Goal: Communication & Community: Answer question/provide support

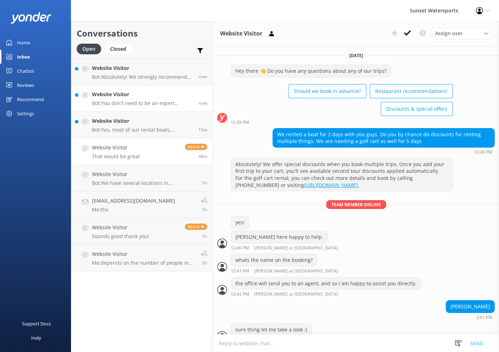
scroll to position [290, 0]
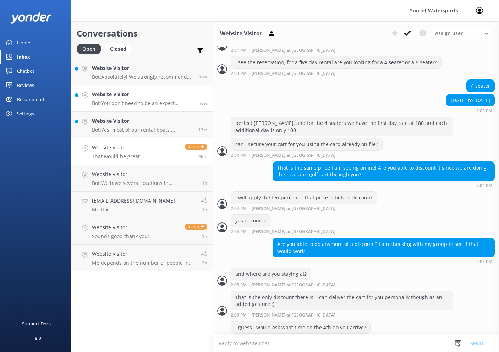
click at [154, 101] on p "Bot: You don't need to be an expert swimmer to enjoy our activities, but basic …" at bounding box center [142, 103] width 101 height 6
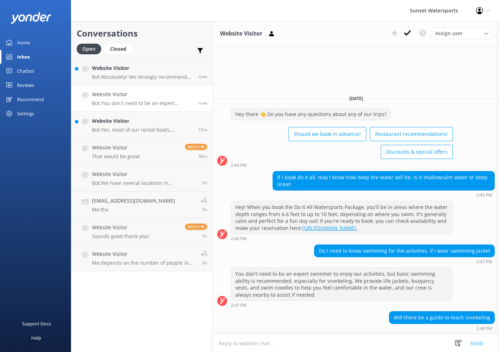
click at [313, 344] on textarea at bounding box center [356, 342] width 286 height 17
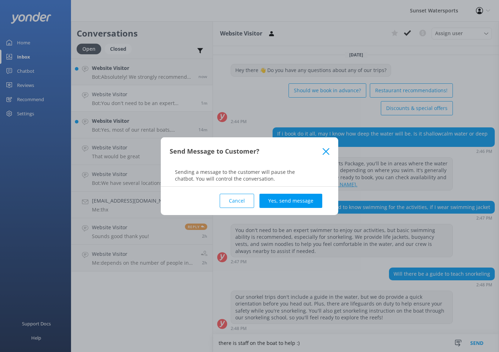
type textarea "there is staff on the boat to help :)"
click at [294, 211] on div "Cancel Yes, send message" at bounding box center [250, 201] width 160 height 28
click at [294, 204] on button "Yes, send message" at bounding box center [290, 201] width 63 height 14
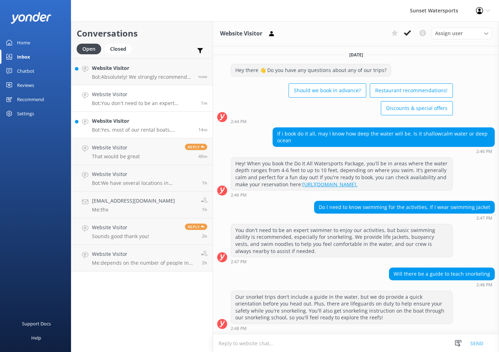
click at [160, 123] on h4 "Website Visitor" at bounding box center [142, 121] width 101 height 8
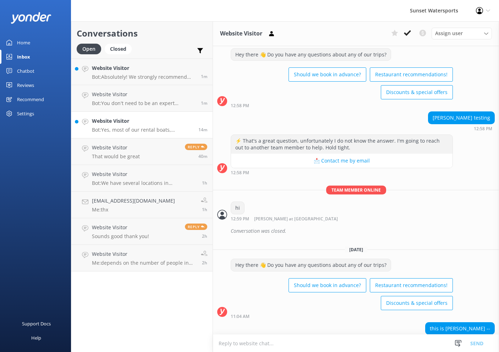
scroll to position [3096, 0]
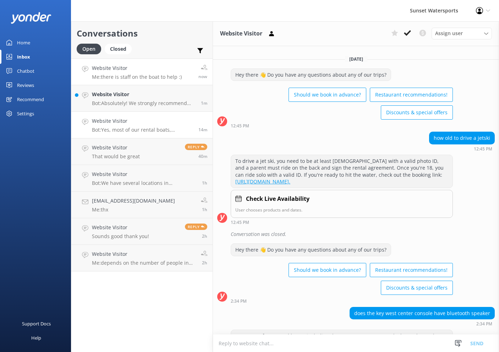
click at [150, 76] on p "Me: there is staff on the boat to help :)" at bounding box center [137, 77] width 90 height 6
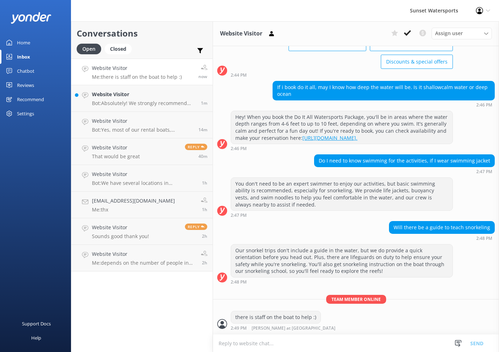
scroll to position [56, 0]
click at [149, 98] on h4 "Website Visitor" at bounding box center [144, 94] width 104 height 8
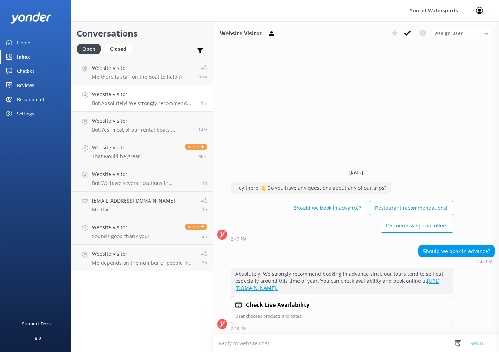
click at [323, 343] on textarea at bounding box center [356, 342] width 286 height 17
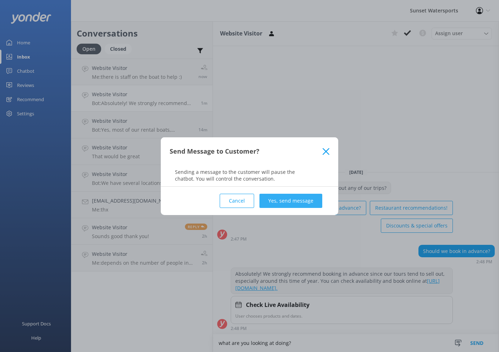
type textarea "what are you looking at doing?"
click at [304, 208] on button "Yes, send message" at bounding box center [290, 201] width 63 height 14
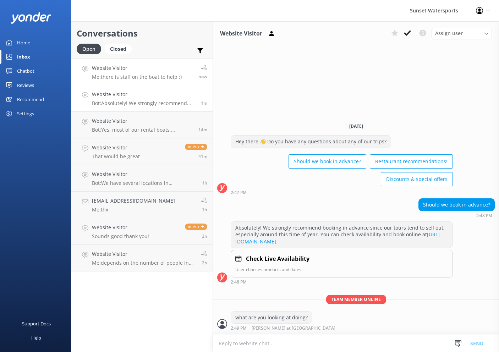
click at [157, 62] on link "Website Visitor Me: there is staff on the boat to help :) now" at bounding box center [141, 72] width 141 height 27
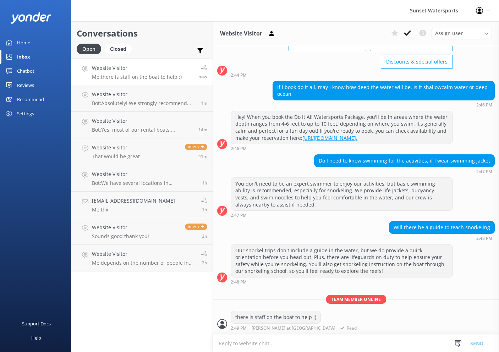
scroll to position [56, 0]
click at [308, 342] on textarea at bounding box center [356, 342] width 286 height 17
type textarea "which day are you thinking about?!"
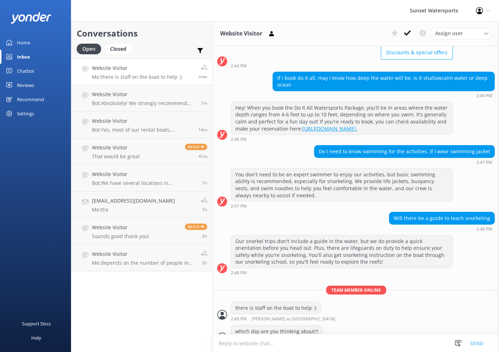
scroll to position [79, 0]
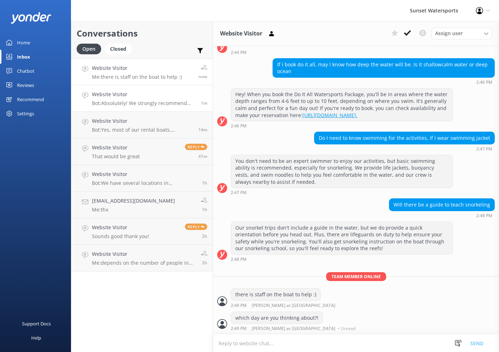
click at [147, 95] on h4 "Website Visitor" at bounding box center [144, 94] width 104 height 8
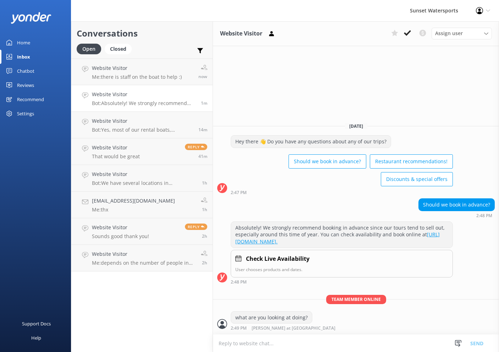
click at [307, 349] on textarea at bounding box center [356, 342] width 286 height 17
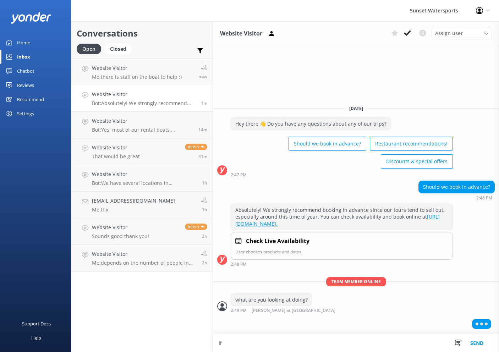
type textarea "i"
click at [176, 99] on div "Website Visitor Bot: Absolutely! We strongly recommend booking in advance since…" at bounding box center [144, 98] width 104 height 16
click at [172, 79] on p "Me: there is staff on the boat to help :)" at bounding box center [137, 77] width 90 height 6
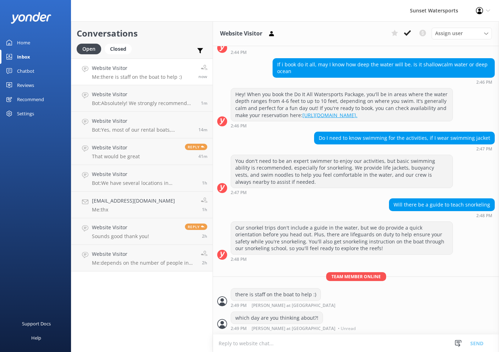
scroll to position [79, 0]
click at [157, 106] on p "Bot: Absolutely! We strongly recommend booking in advance since our tours tend …" at bounding box center [144, 103] width 104 height 6
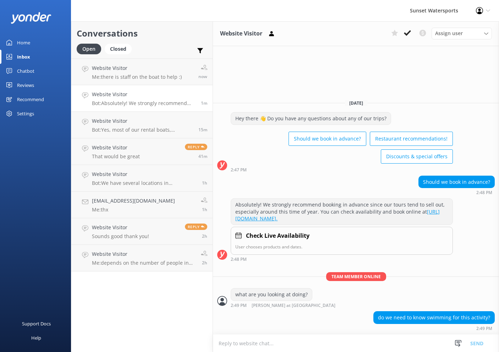
click at [310, 341] on textarea at bounding box center [356, 342] width 286 height 17
type textarea "which activity are you looking at?"
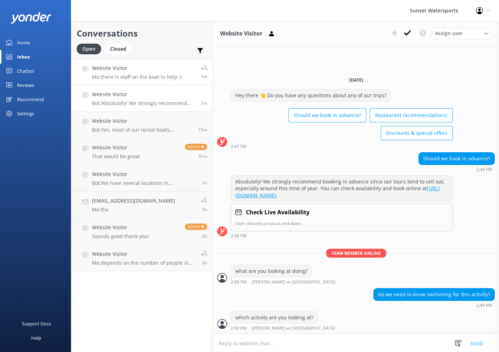
click at [133, 79] on p "Me: there is staff on the boat to help :)" at bounding box center [137, 77] width 90 height 6
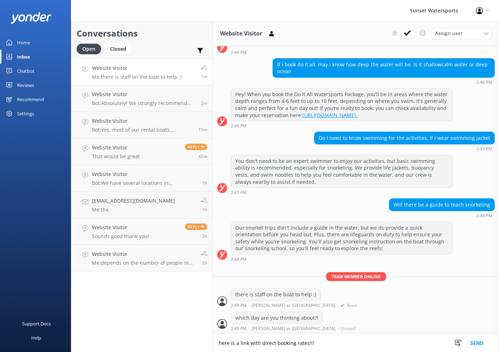
type textarea "here is a link with direct booking rates!!!"
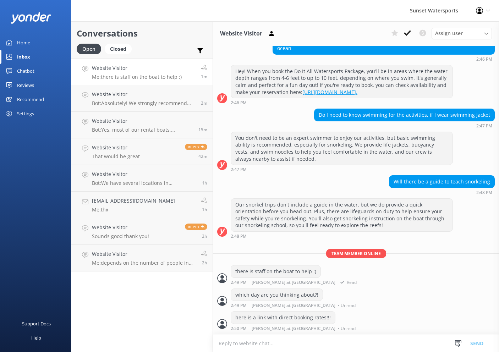
click at [319, 272] on div "there is staff on the boat to help :) 2:49 PM [PERSON_NAME] at [GEOGRAPHIC_DATA…" at bounding box center [356, 275] width 286 height 20
click at [297, 339] on textarea at bounding box center [356, 342] width 286 height 17
type textarea "[DOMAIN_NAME][URL]"
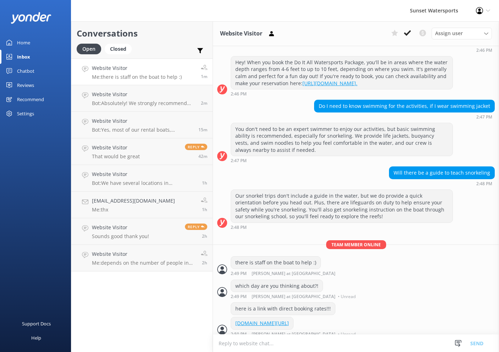
scroll to position [116, 0]
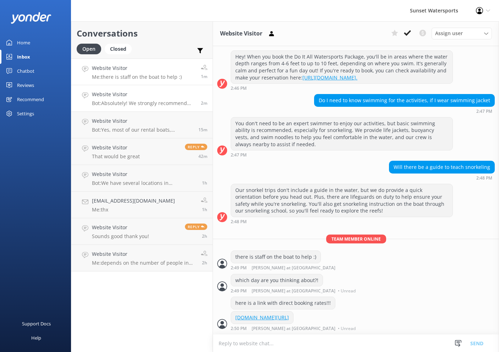
click at [159, 93] on h4 "Website Visitor" at bounding box center [144, 94] width 104 height 8
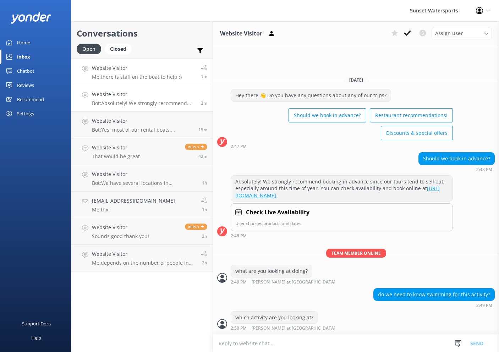
click at [160, 77] on p "Me: there is staff on the boat to help :)" at bounding box center [137, 77] width 90 height 6
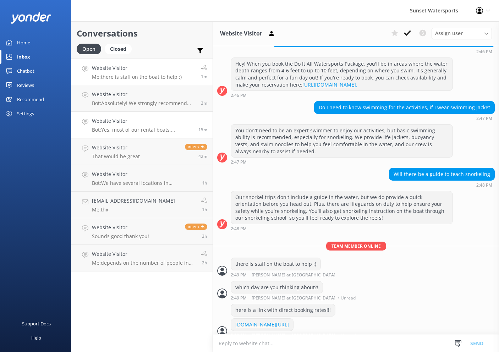
scroll to position [116, 0]
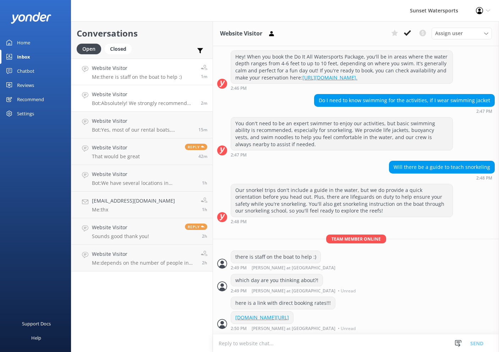
click at [162, 98] on h4 "Website Visitor" at bounding box center [144, 94] width 104 height 8
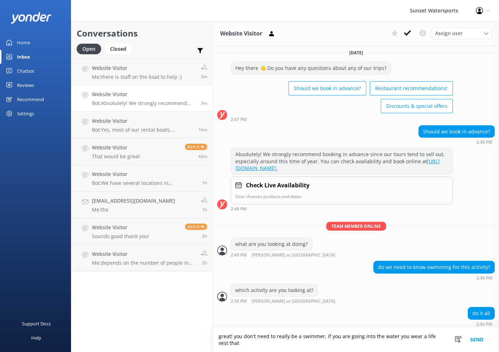
scroll to position [10, 0]
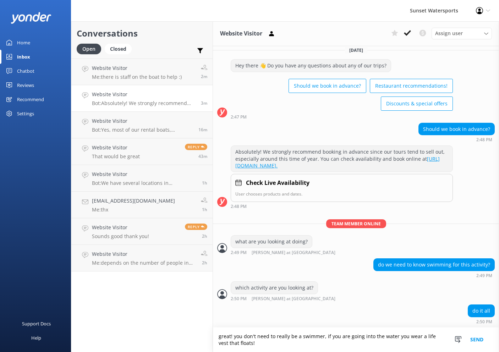
type textarea "great! you don't need to really be a swimmer, if you are going into the water y…"
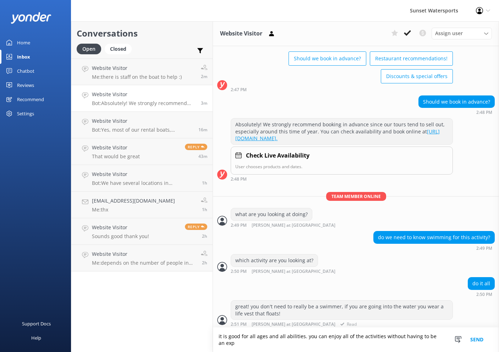
scroll to position [39, 0]
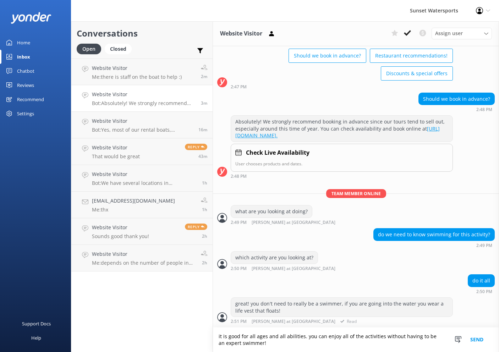
type textarea "it is good for all ages and all abilities. you can enjoy all of the activities …"
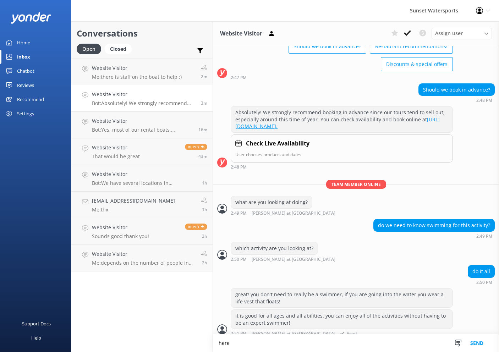
scroll to position [54, 0]
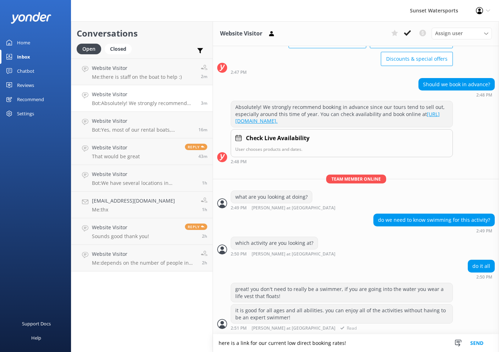
type textarea "here is a link for our current low direct booking rates!"
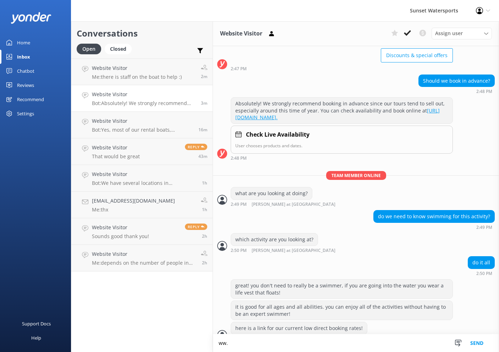
scroll to position [68, 0]
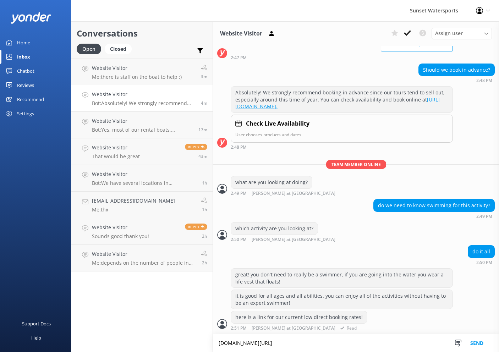
type textarea "[DOMAIN_NAME][URL]"
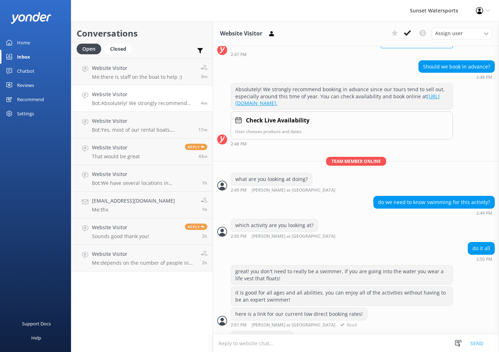
scroll to position [91, 0]
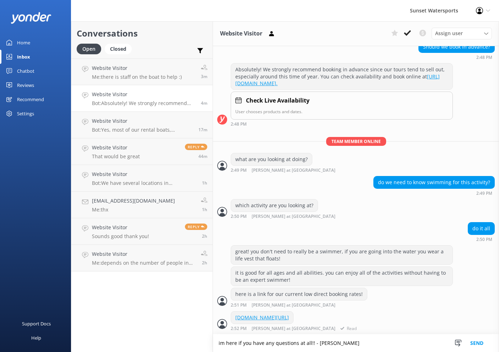
type textarea "im here if you have any questions at all!! - [PERSON_NAME]"
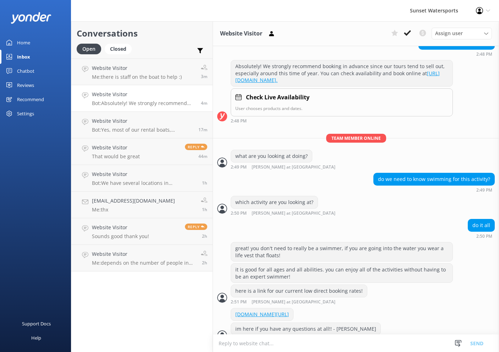
scroll to position [105, 0]
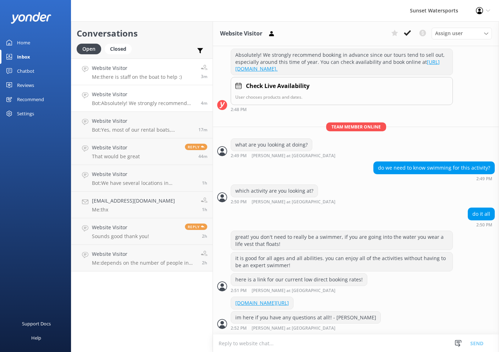
click at [155, 67] on h4 "Website Visitor" at bounding box center [137, 68] width 90 height 8
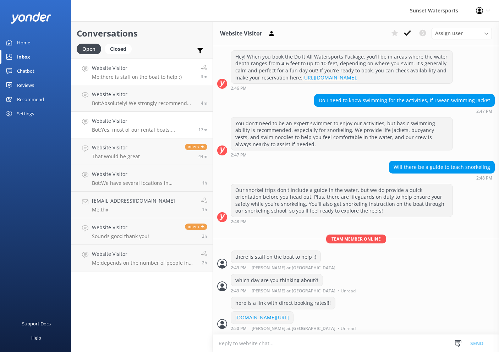
click at [146, 121] on h4 "Website Visitor" at bounding box center [142, 121] width 101 height 8
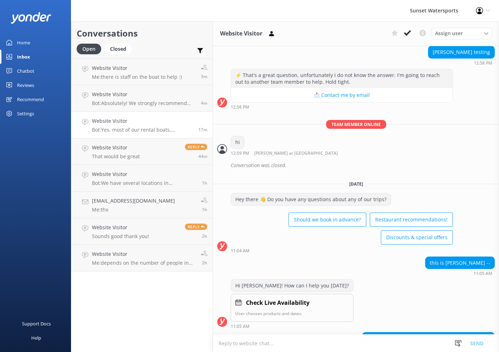
scroll to position [3096, 0]
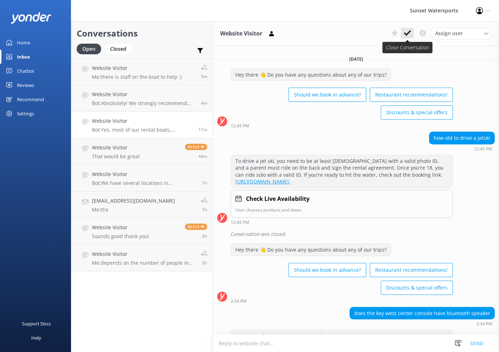
click at [408, 32] on icon at bounding box center [407, 32] width 7 height 7
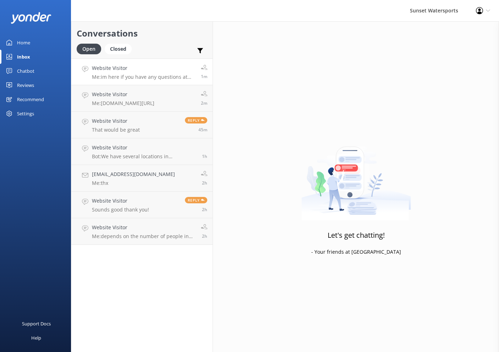
click at [133, 70] on h4 "Website Visitor" at bounding box center [144, 68] width 104 height 8
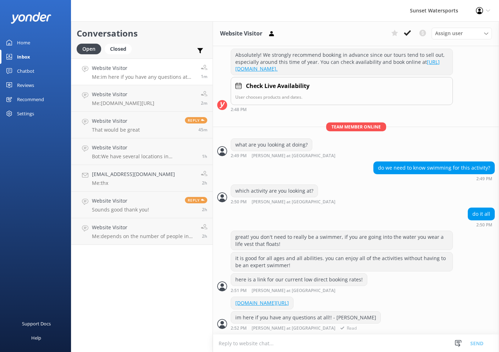
scroll to position [128, 0]
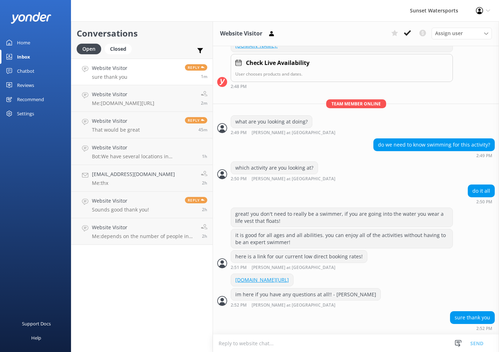
click at [356, 343] on textarea at bounding box center [356, 342] width 286 height 17
type textarea "would you prefer me to assist you booking over the phone by the way?"
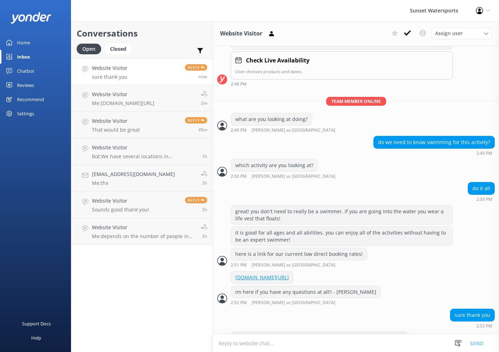
scroll to position [150, 0]
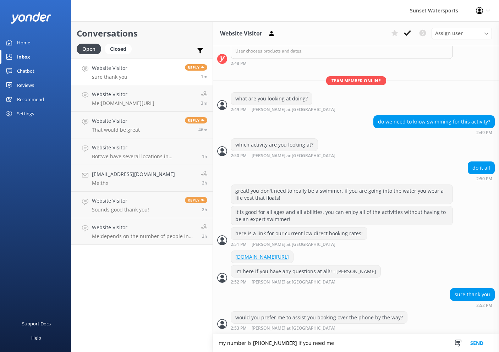
type textarea "my number is [PHONE_NUMBER] if you need me"
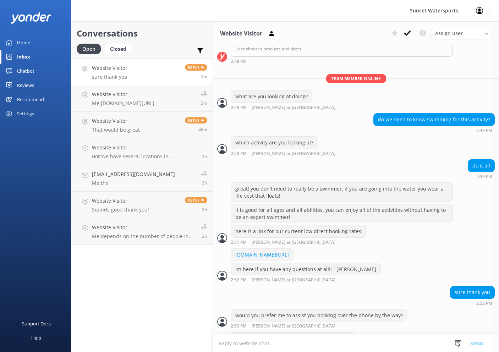
scroll to position [173, 0]
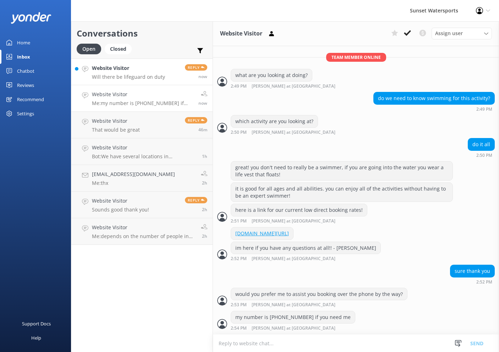
click at [156, 76] on p "Will there be lifeguard on duty" at bounding box center [128, 77] width 73 height 6
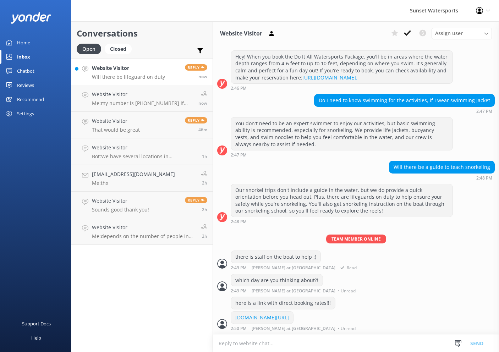
scroll to position [131, 0]
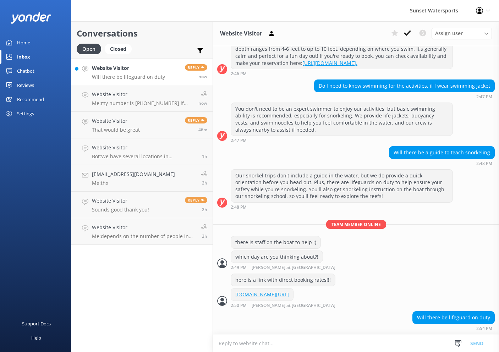
click at [327, 344] on textarea at bounding box center [356, 342] width 286 height 17
type textarea "yes! on the boat are staff to instruct on activities and to keep you safe at al…"
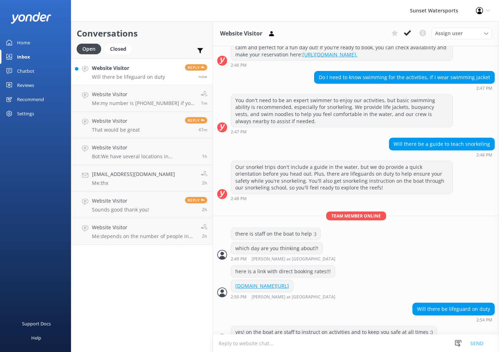
scroll to position [154, 0]
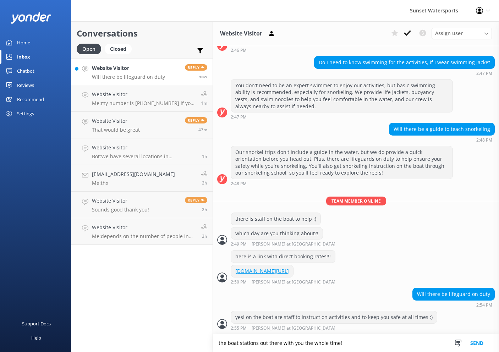
type textarea "the boat stations out there with you the whole time!"
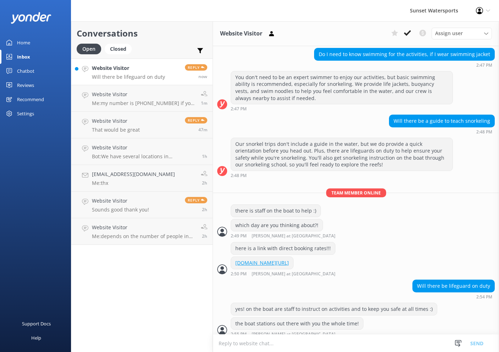
scroll to position [168, 0]
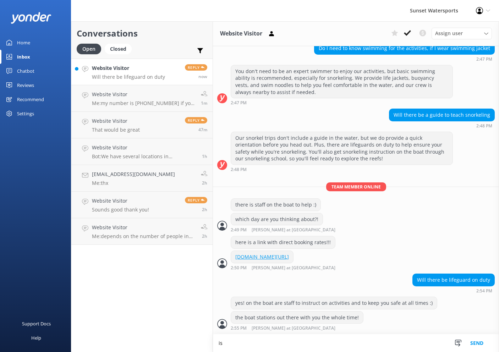
type textarea "i"
type textarea "that link is easy to use or I am happy to help if you prefer to book over the p…"
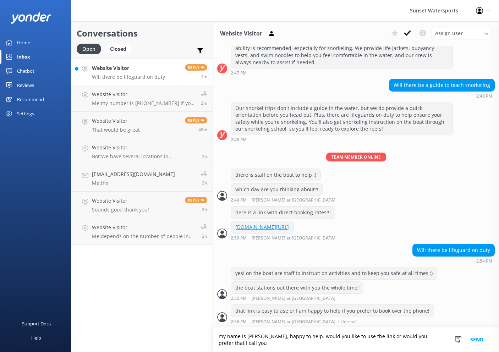
click at [219, 336] on textarea "my name is [PERSON_NAME], happy to help. would you like to use the link or woul…" at bounding box center [356, 339] width 286 height 24
click at [382, 345] on textarea "Do you have any other questions while I am here? By the way, my name is [PERSON…" at bounding box center [356, 339] width 286 height 24
type textarea "Do you have any other questions while I am here? By the way, my name is [PERSON…"
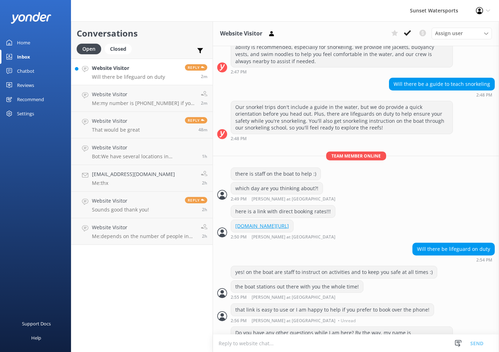
scroll to position [220, 0]
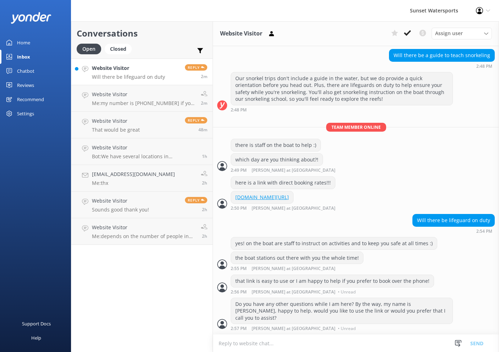
click at [139, 75] on p "Will there be lifeguard on duty" at bounding box center [128, 77] width 73 height 6
click at [142, 93] on h4 "Website Visitor" at bounding box center [144, 94] width 104 height 8
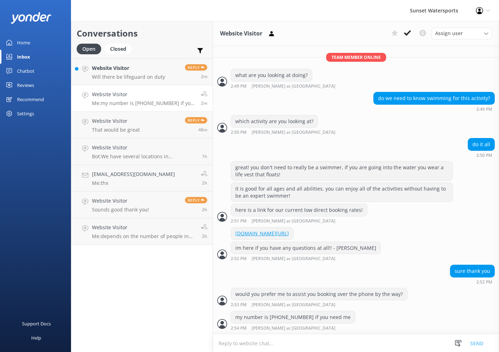
scroll to position [173, 0]
click at [135, 72] on div "Website Visitor Will there be lifeguard on duty" at bounding box center [128, 71] width 73 height 15
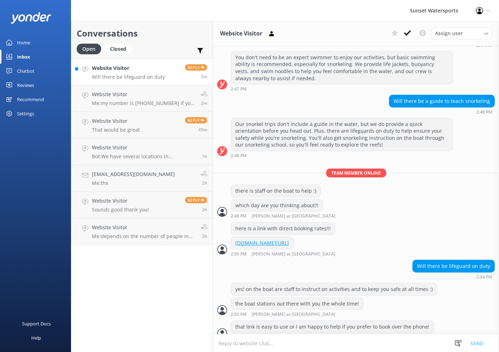
scroll to position [220, 0]
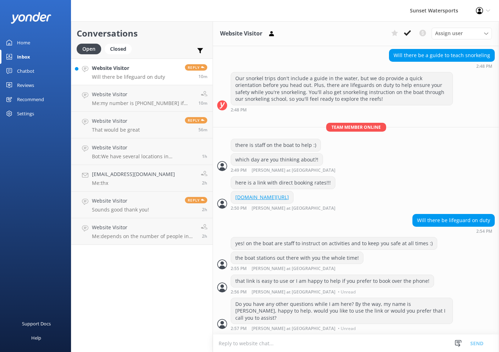
click at [142, 61] on link "Website Visitor Will there be lifeguard on duty Reply 10m" at bounding box center [141, 72] width 141 height 27
click at [146, 69] on h4 "Website Visitor" at bounding box center [128, 68] width 73 height 8
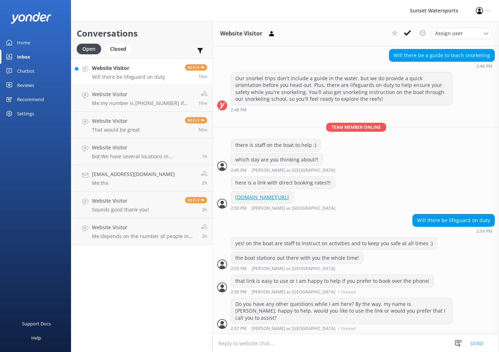
click at [146, 69] on h4 "Website Visitor" at bounding box center [128, 68] width 73 height 8
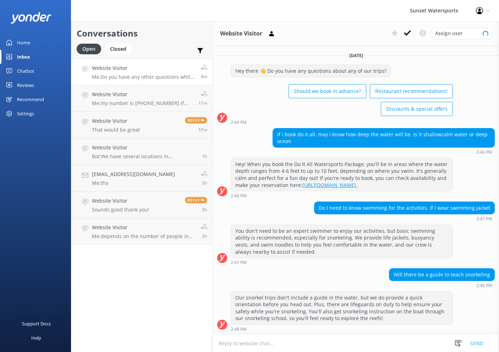
scroll to position [220, 0]
